Goal: Task Accomplishment & Management: Use online tool/utility

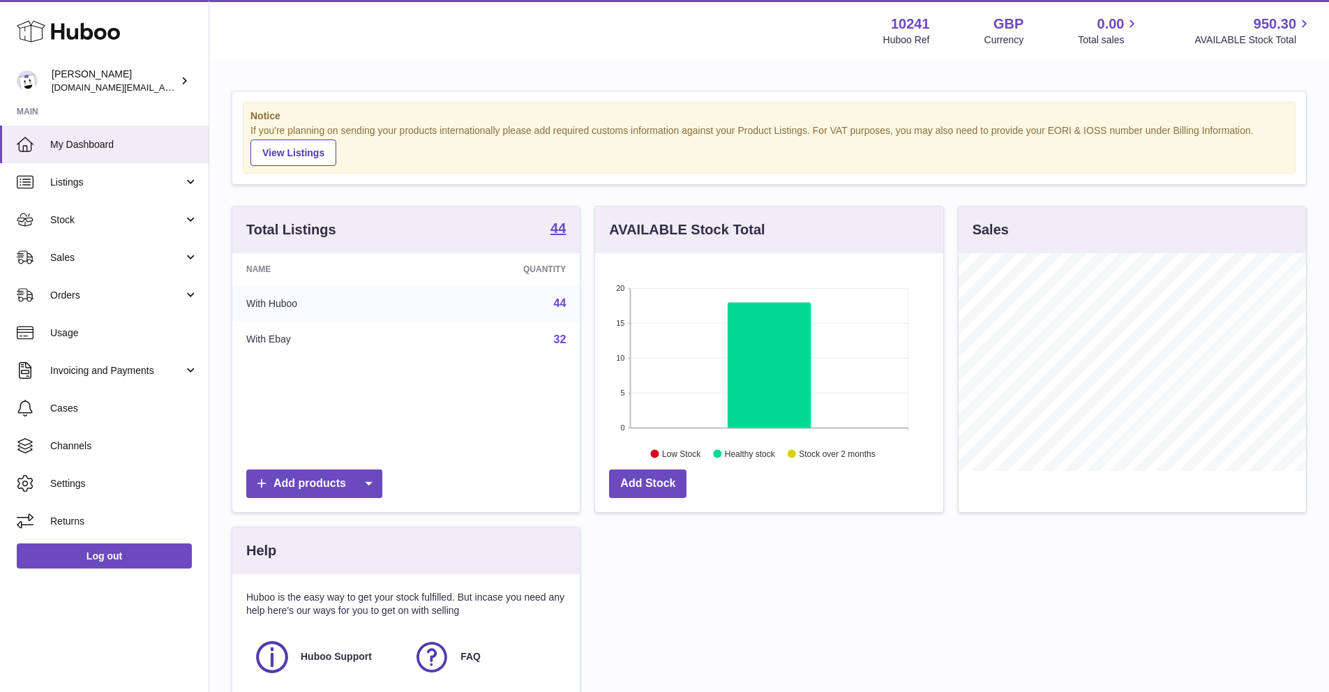
scroll to position [218, 347]
click at [110, 299] on span "Orders" at bounding box center [116, 295] width 133 height 13
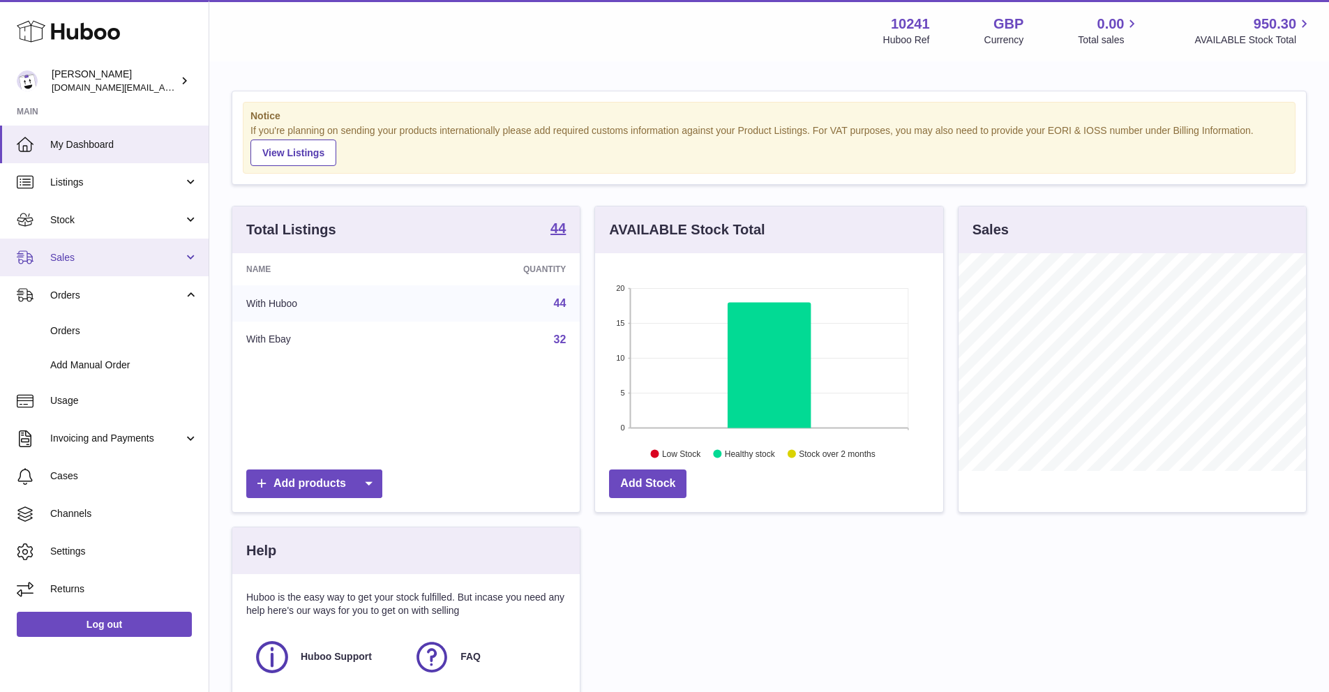
click at [123, 251] on span "Sales" at bounding box center [116, 257] width 133 height 13
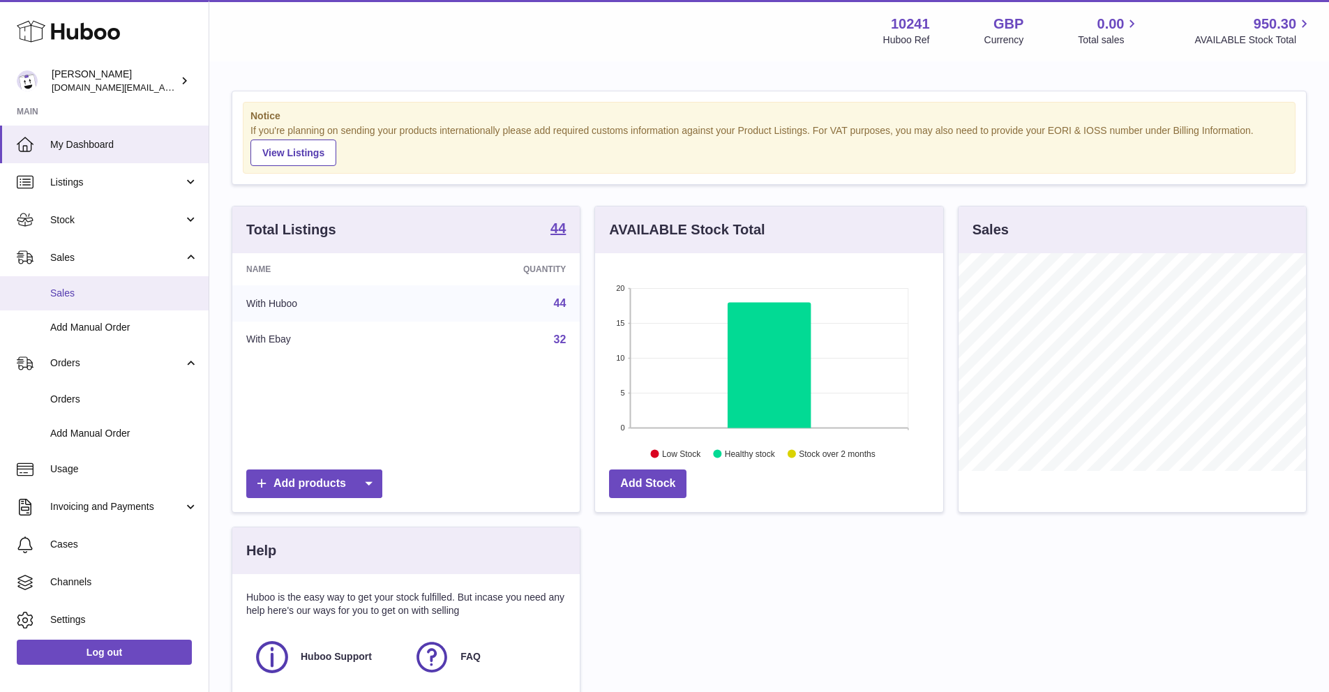
click at [116, 290] on span "Sales" at bounding box center [124, 293] width 148 height 13
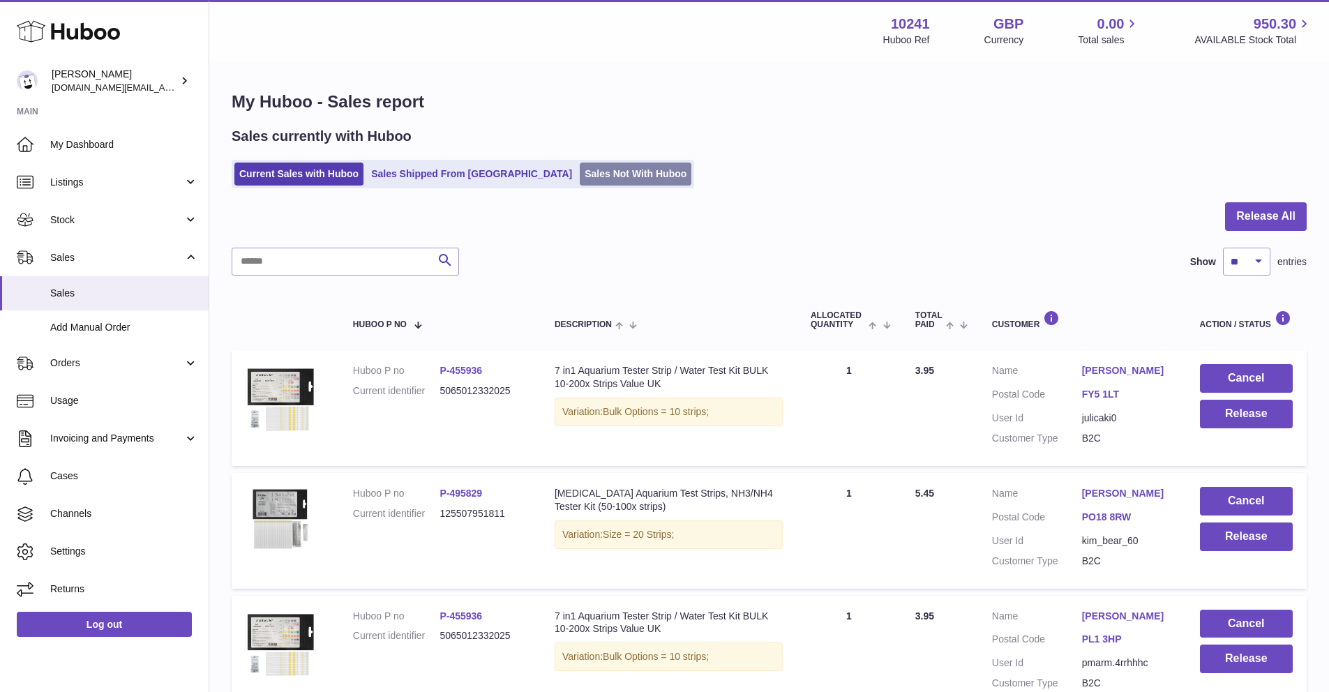
click at [580, 183] on link "Sales Not With Huboo" at bounding box center [636, 174] width 112 height 23
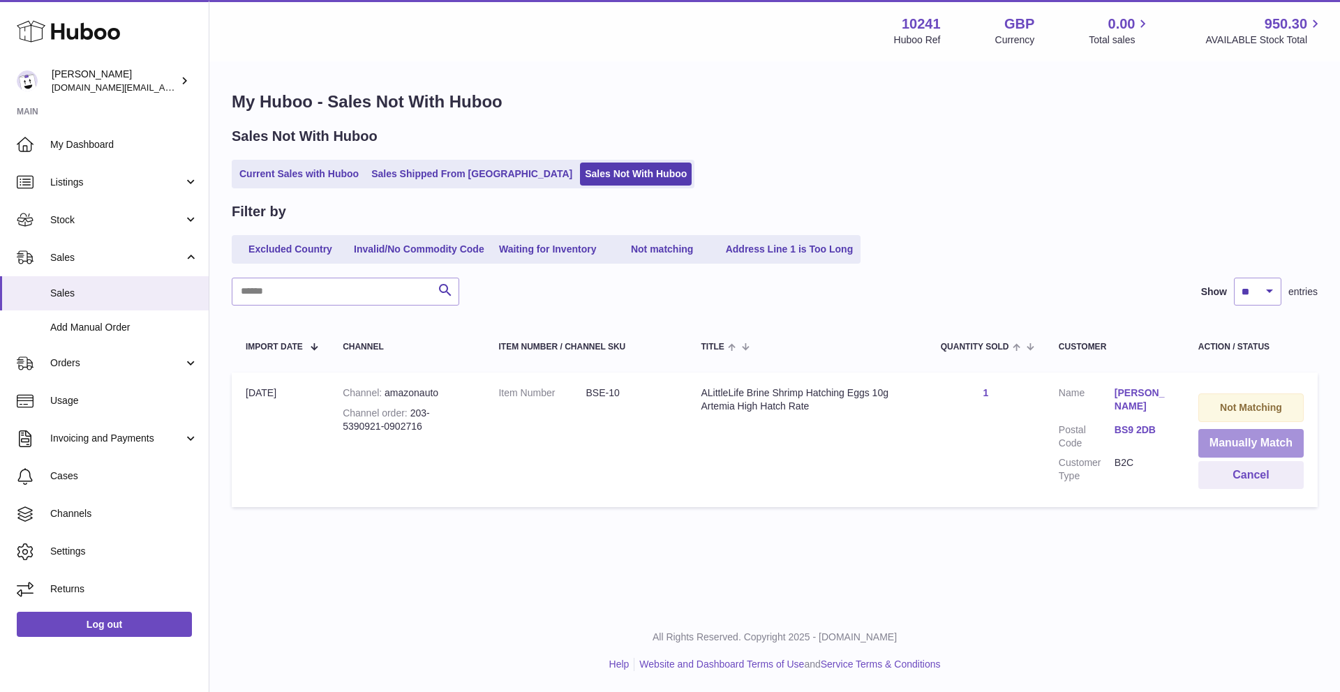
click at [1222, 442] on button "Manually Match" at bounding box center [1250, 443] width 105 height 29
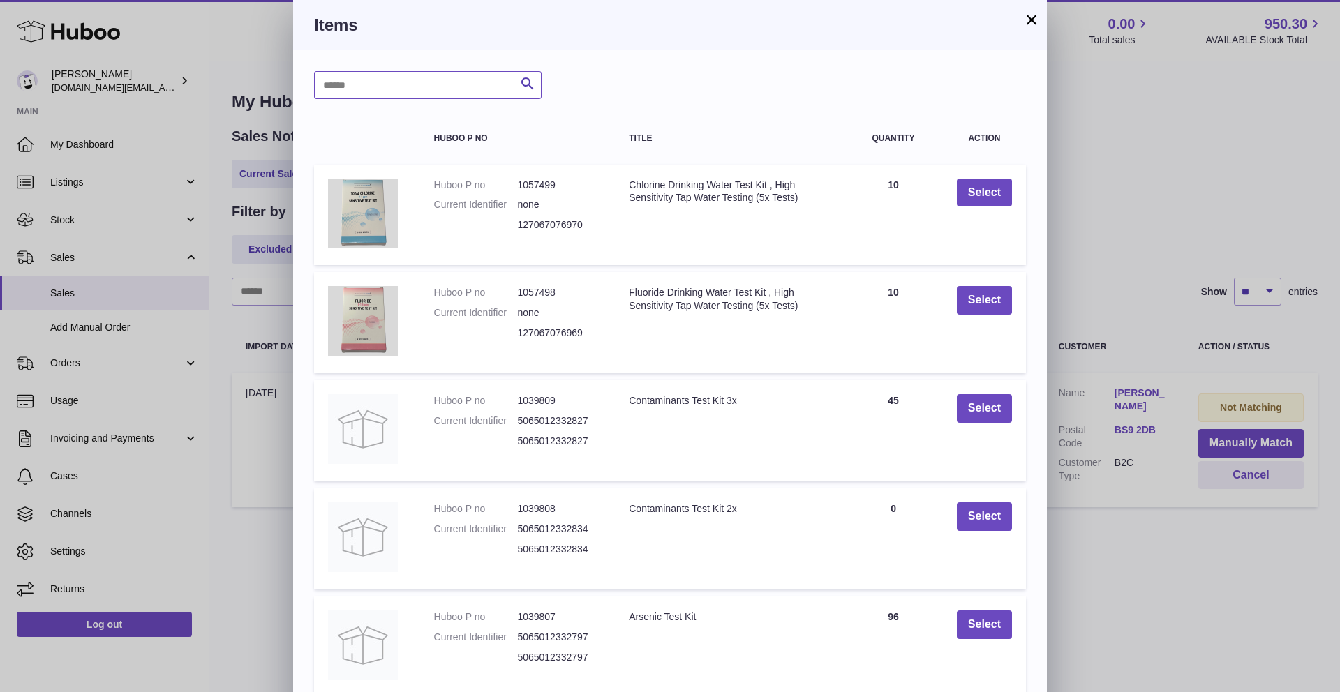
click at [442, 87] on input "text" at bounding box center [427, 85] width 227 height 28
type input "*****"
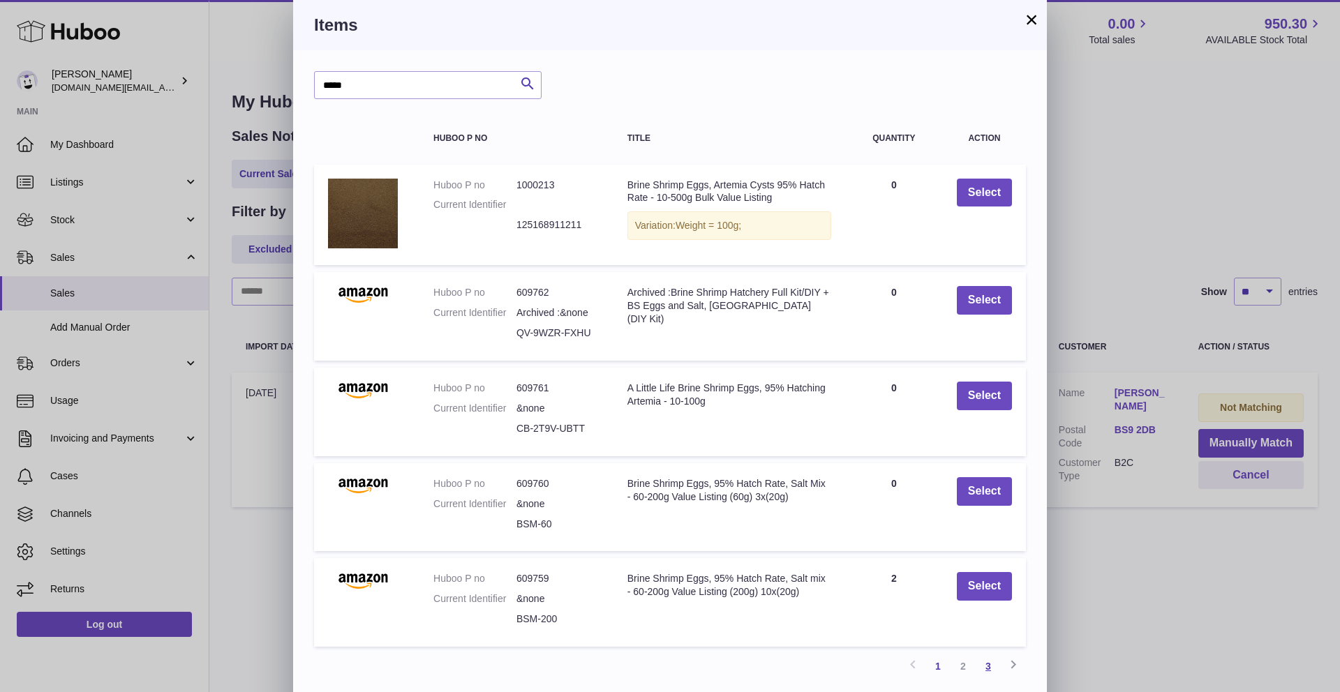
click at [996, 668] on link "3" at bounding box center [987, 666] width 25 height 25
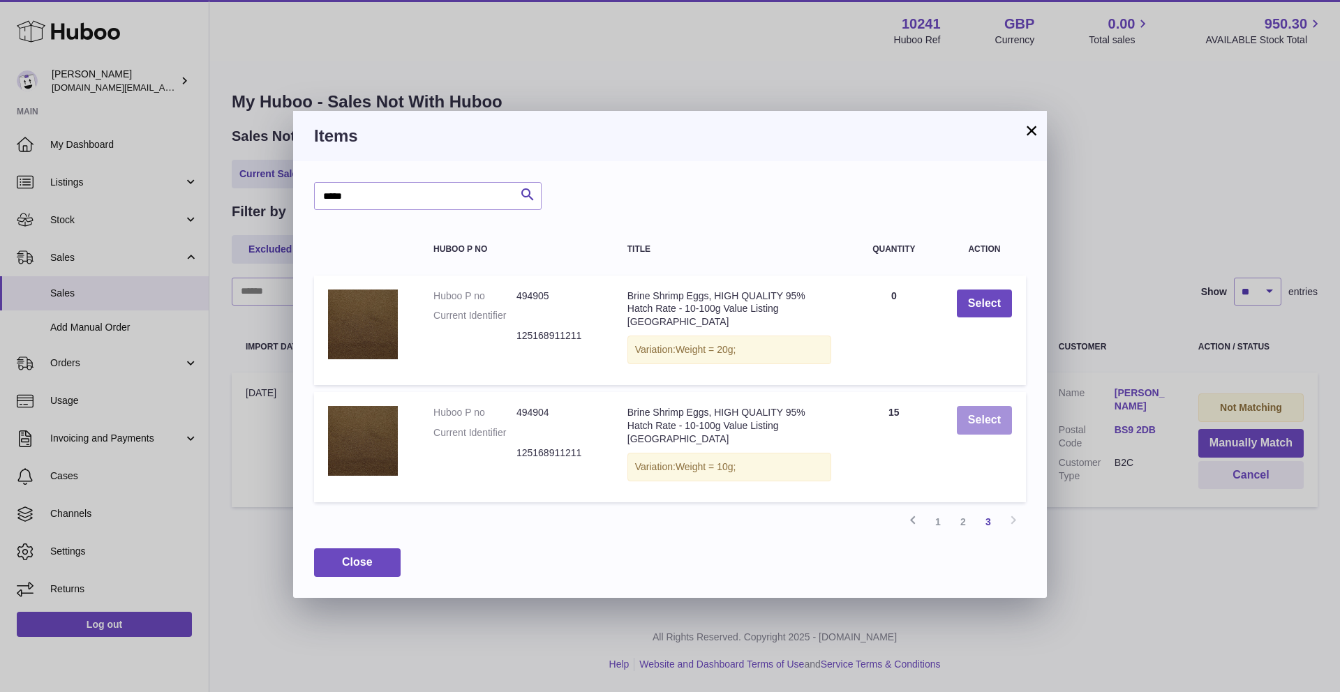
click at [978, 425] on button "Select" at bounding box center [984, 420] width 55 height 29
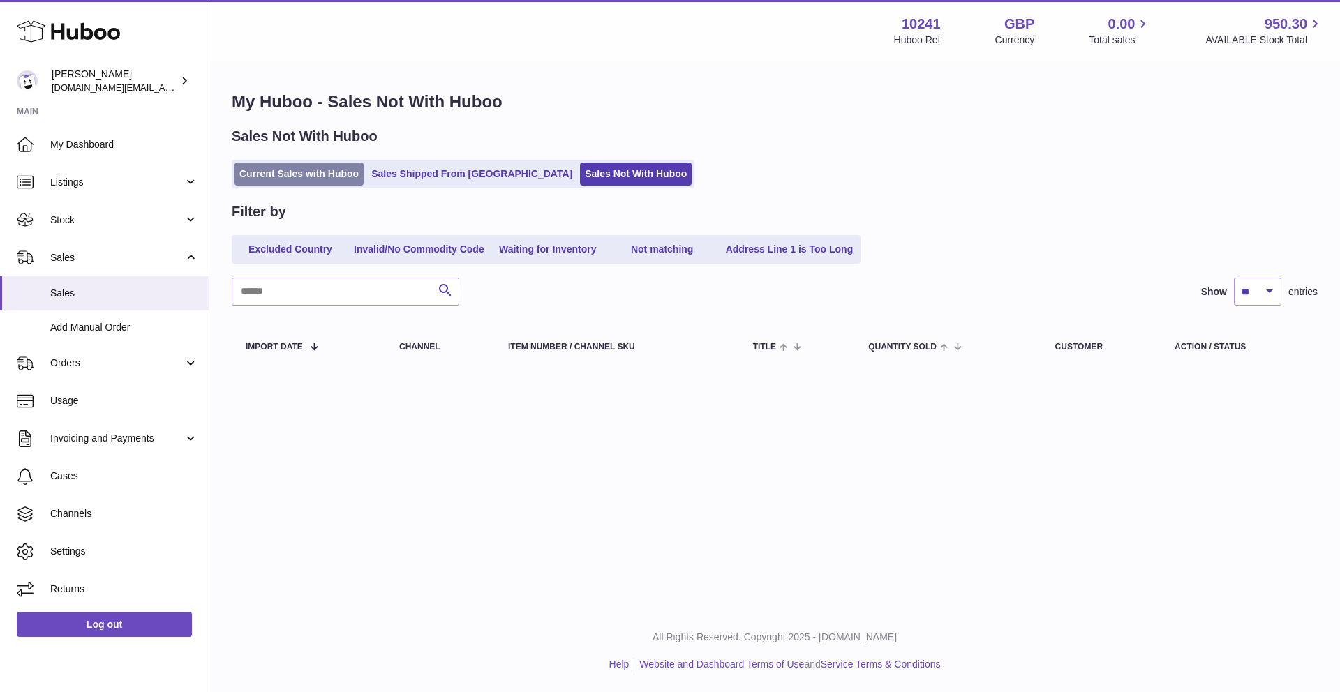
click at [320, 183] on link "Current Sales with Huboo" at bounding box center [298, 174] width 129 height 23
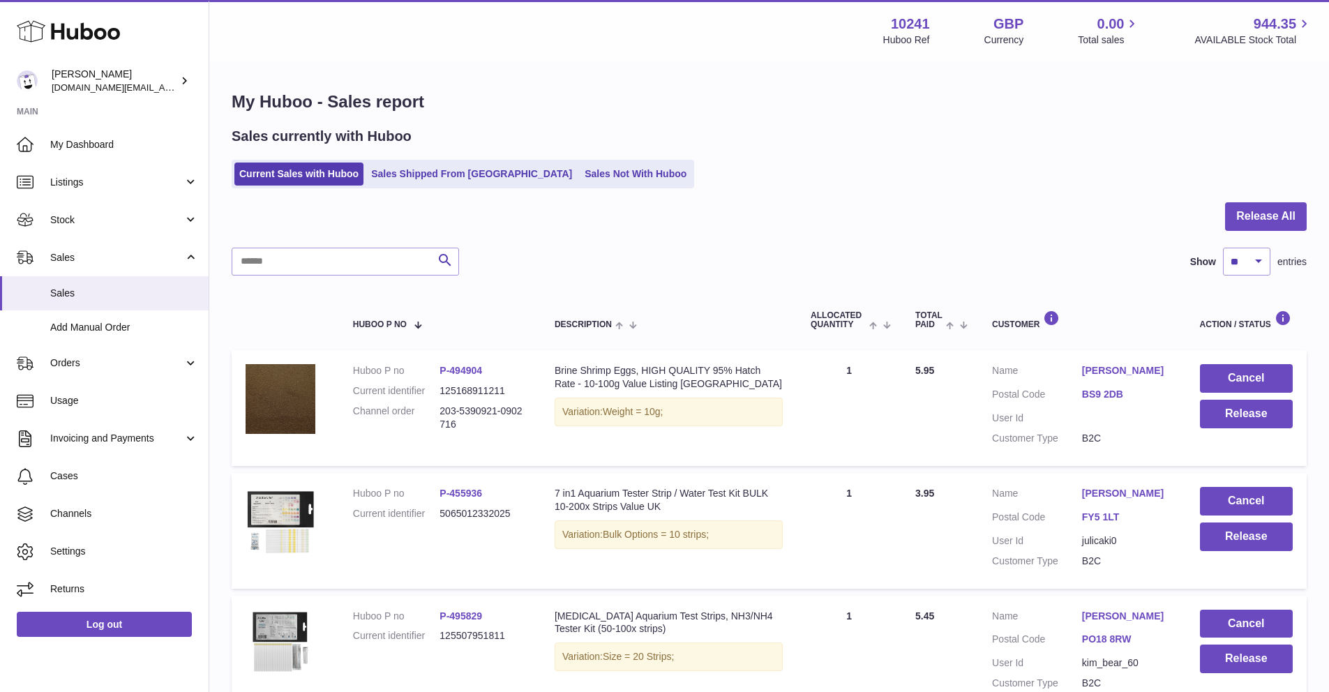
click at [1201, 221] on div at bounding box center [769, 224] width 1075 height 45
click at [1284, 204] on button "Release All" at bounding box center [1266, 216] width 82 height 29
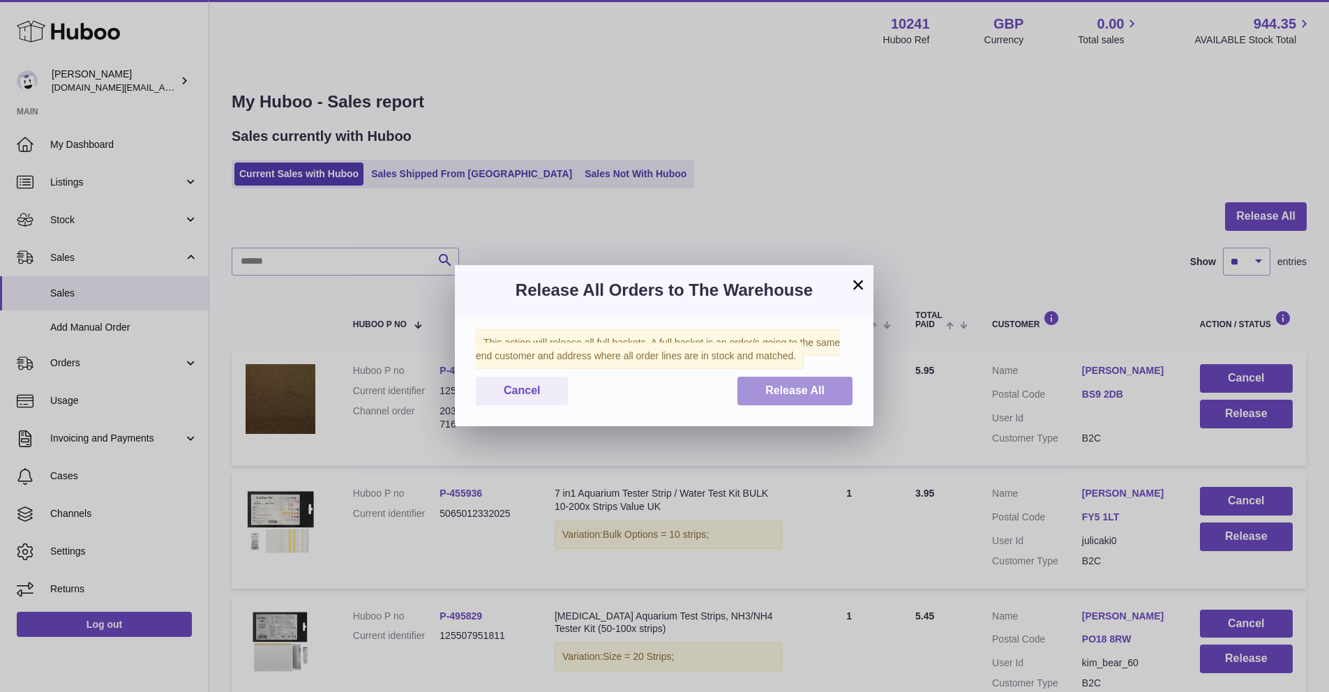
click at [823, 389] on span "Release All" at bounding box center [794, 390] width 59 height 12
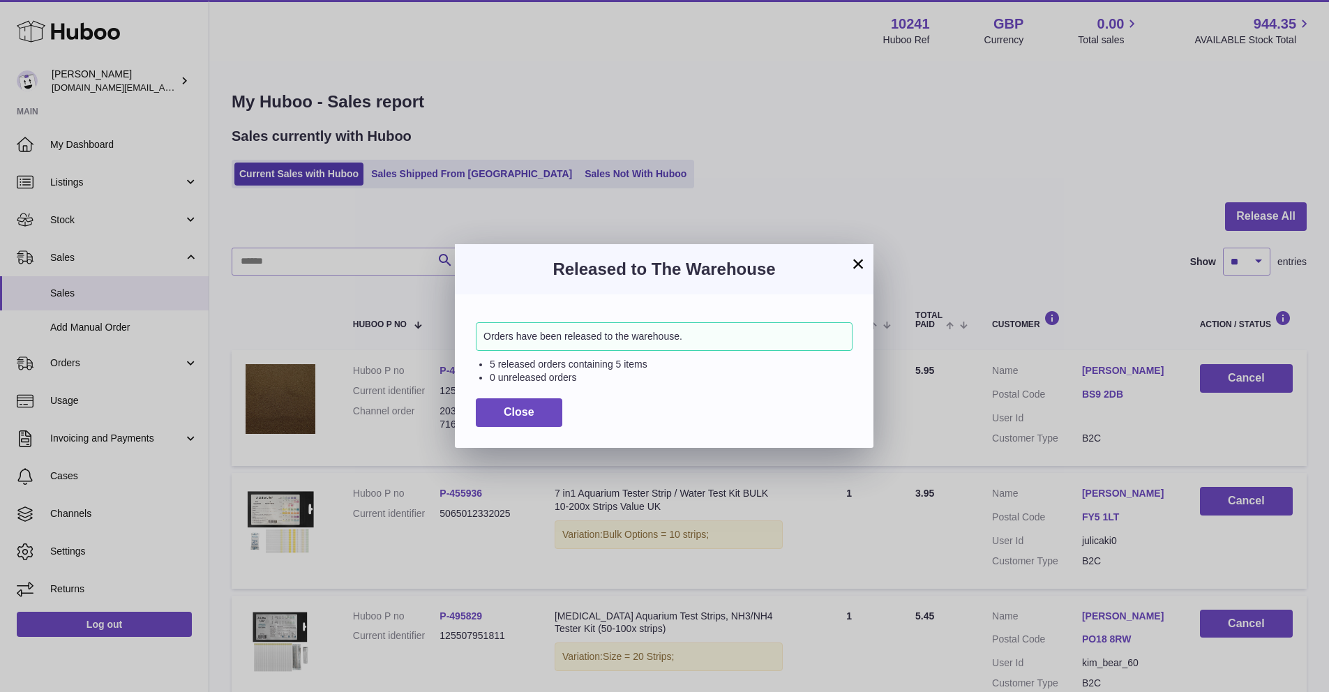
scroll to position [3, 0]
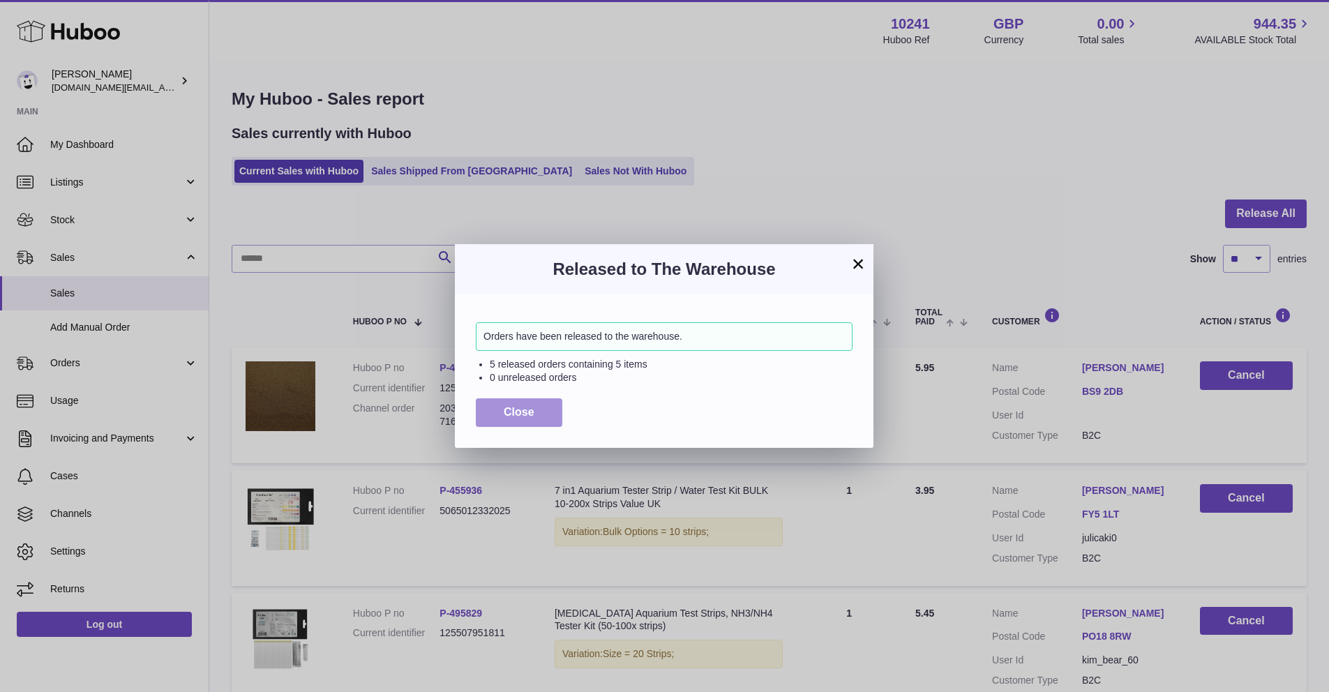
click at [536, 403] on button "Close" at bounding box center [519, 412] width 87 height 29
